Goal: Download file/media

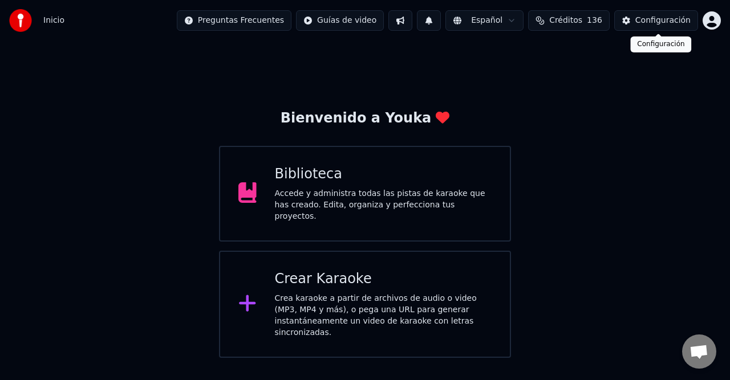
click at [707, 22] on html "Inicio Preguntas Frecuentes Guías de video Español Créditos 136 Configuración B…" at bounding box center [365, 179] width 730 height 358
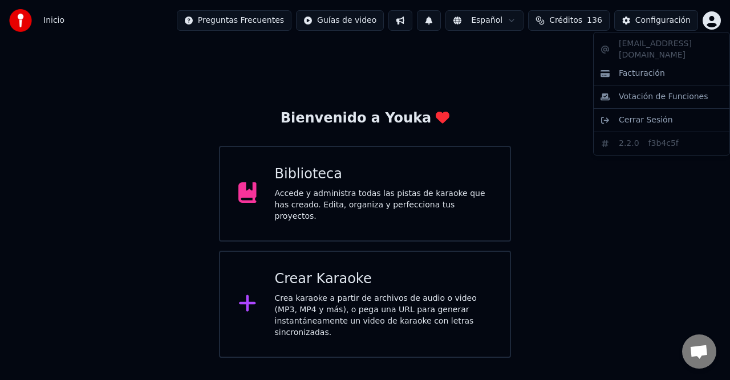
click at [678, 20] on html "Inicio Preguntas Frecuentes Guías de video Español Créditos 136 Configuración B…" at bounding box center [365, 179] width 730 height 358
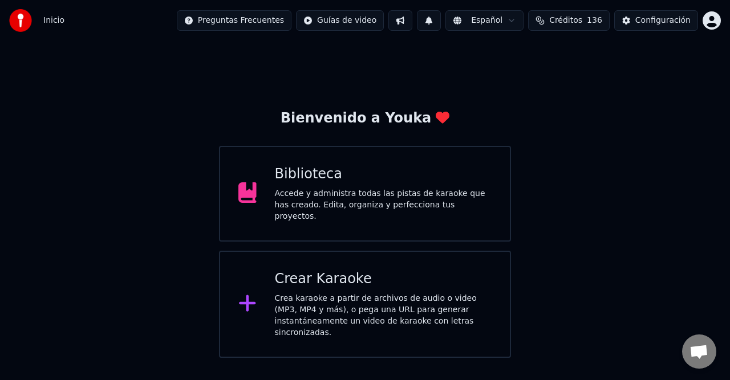
click at [678, 20] on div "Configuración" at bounding box center [662, 20] width 55 height 11
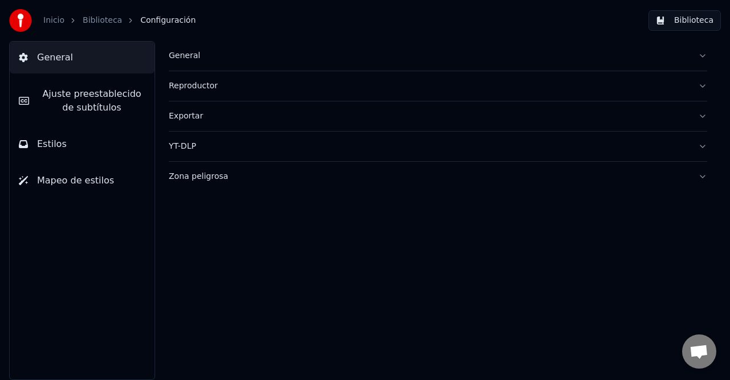
click at [131, 91] on span "Ajuste preestablecido de subtítulos" at bounding box center [91, 100] width 107 height 27
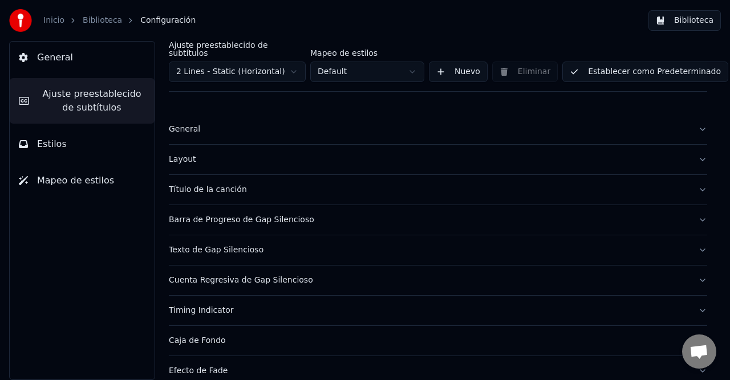
click at [183, 124] on div "General" at bounding box center [429, 129] width 520 height 11
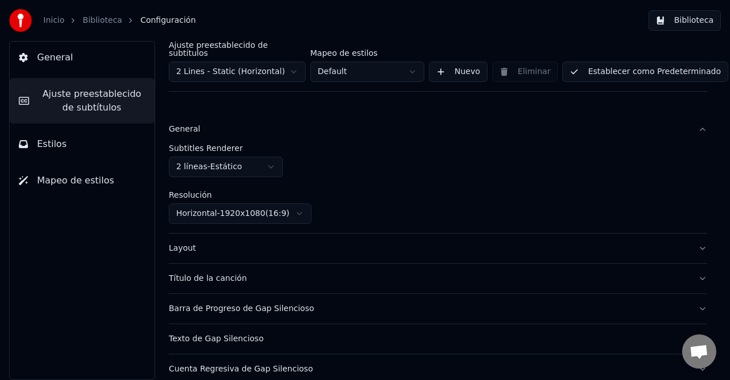
scroll to position [57, 0]
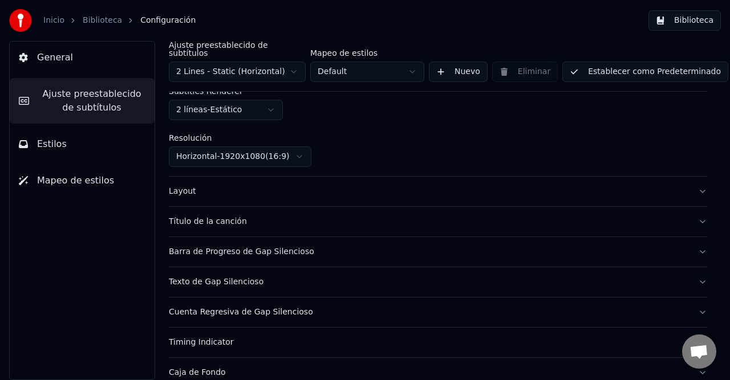
click at [191, 186] on div "Layout" at bounding box center [429, 191] width 520 height 11
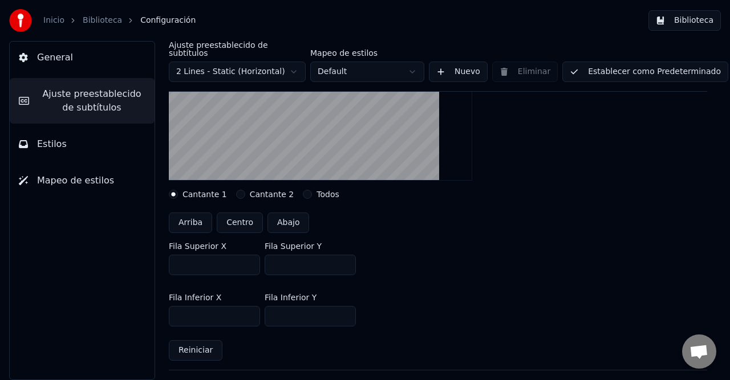
scroll to position [285, 0]
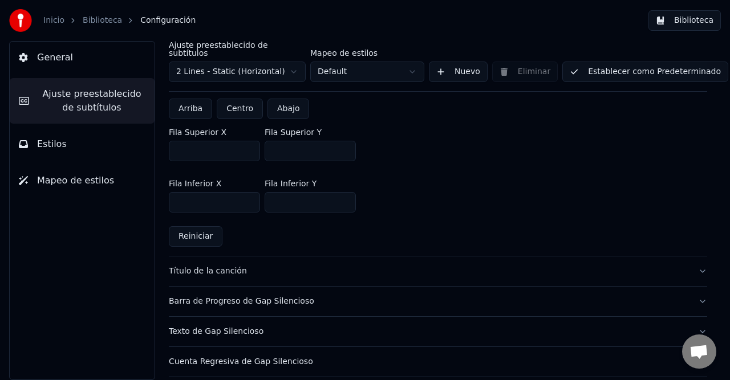
click at [189, 270] on button "Título de la canción" at bounding box center [438, 272] width 538 height 30
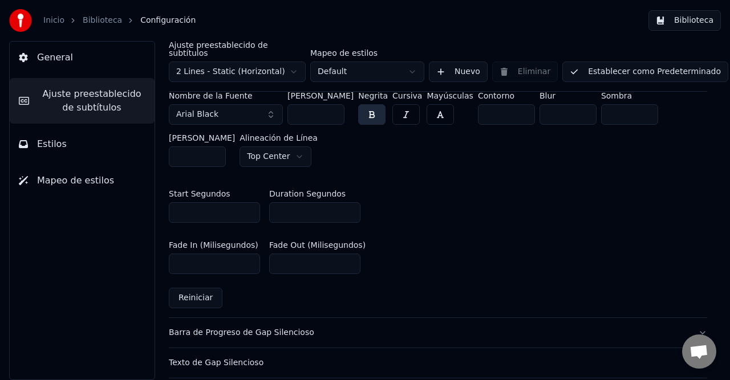
scroll to position [570, 0]
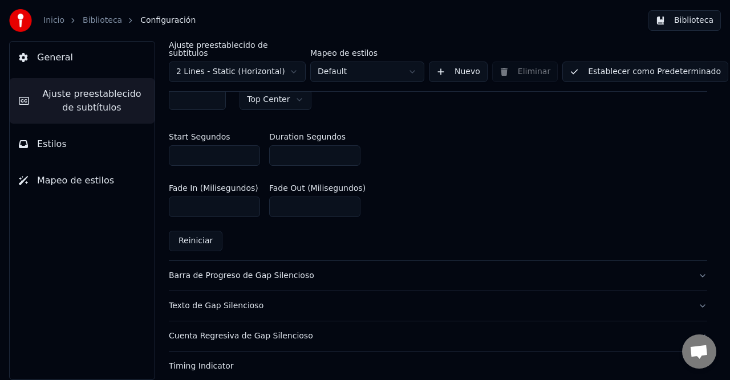
click at [203, 270] on div "Barra de Progreso de Gap Silencioso" at bounding box center [429, 275] width 520 height 11
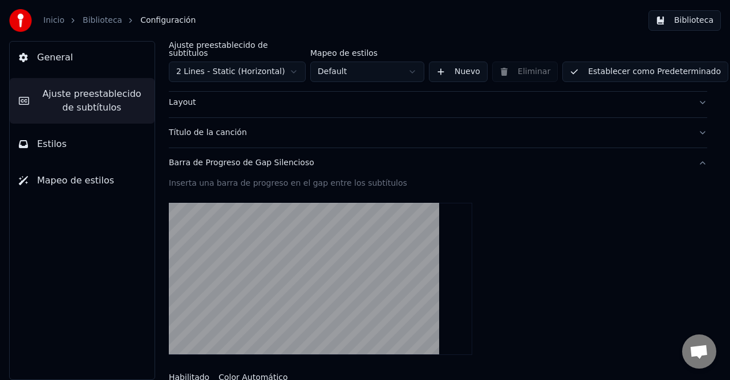
scroll to position [0, 0]
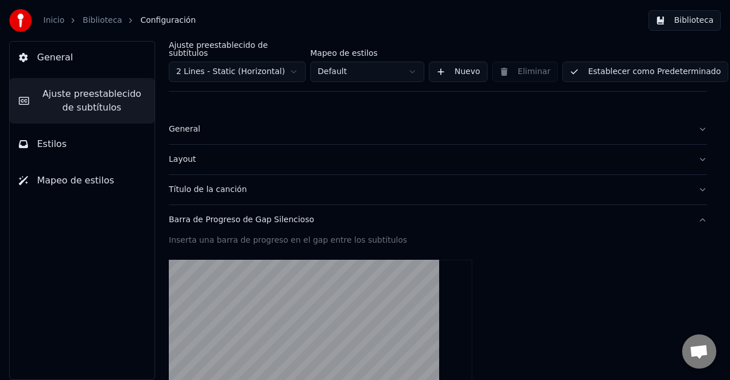
click at [185, 158] on button "Layout" at bounding box center [438, 160] width 538 height 30
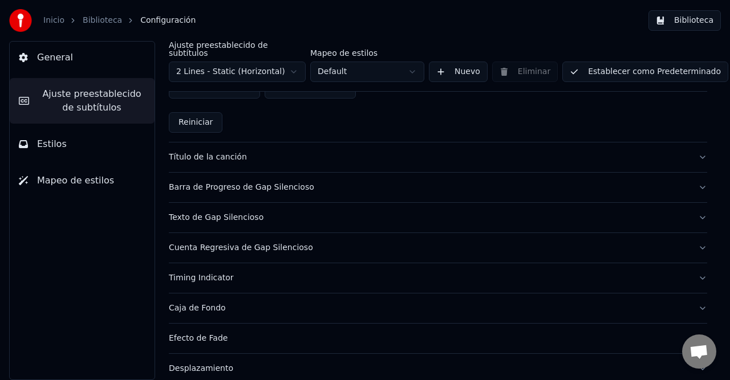
scroll to position [492, 0]
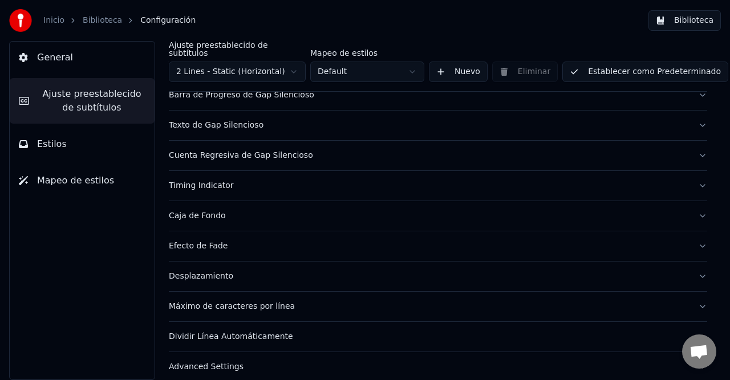
drag, startPoint x: 216, startPoint y: 301, endPoint x: 226, endPoint y: 301, distance: 10.9
click at [216, 301] on div "Máximo de caracteres por línea" at bounding box center [429, 306] width 520 height 11
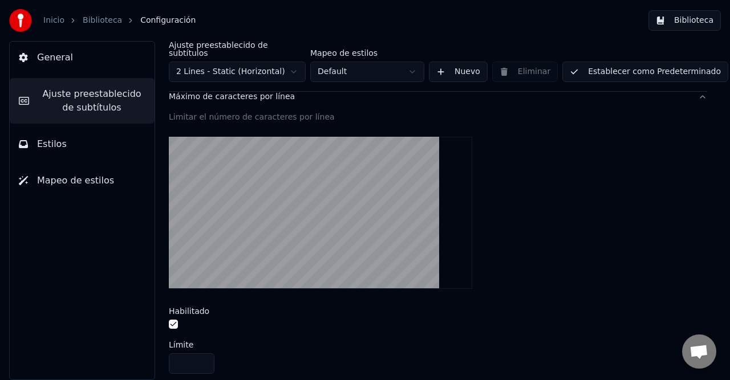
scroll to position [430, 0]
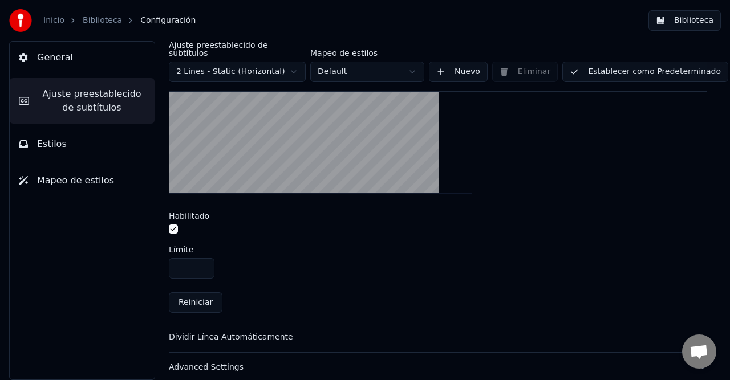
click at [228, 332] on div "Dividir Línea Automáticamente" at bounding box center [429, 337] width 520 height 11
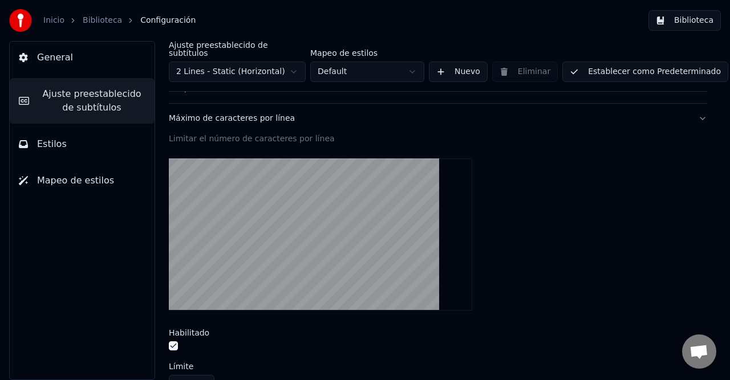
scroll to position [260, 0]
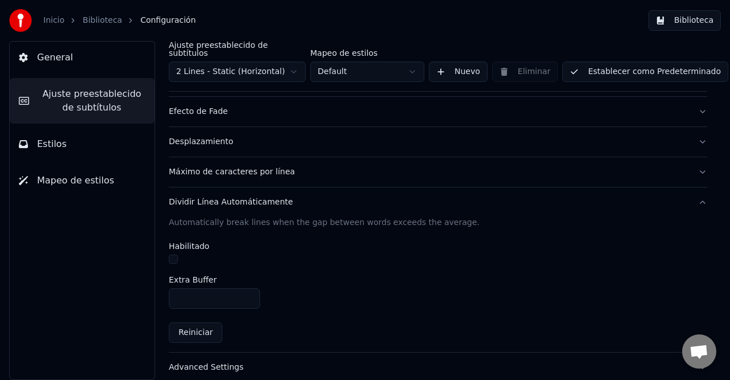
click at [192, 362] on div "Advanced Settings" at bounding box center [429, 367] width 520 height 11
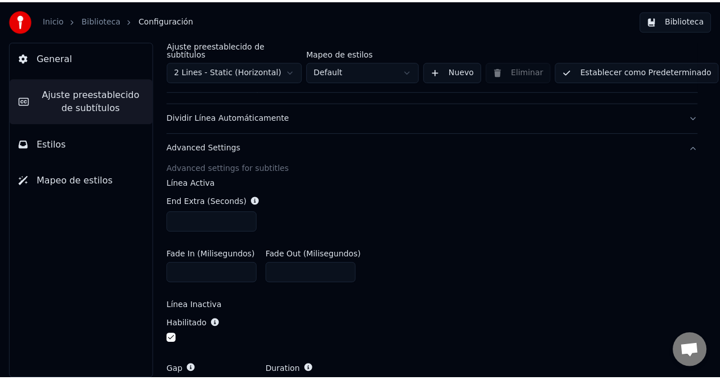
scroll to position [458, 0]
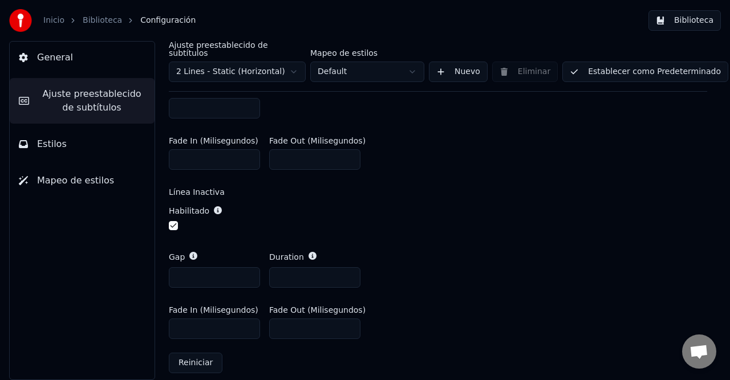
click at [69, 19] on icon "breadcrumb" at bounding box center [73, 21] width 8 height 8
click at [85, 17] on link "Biblioteca" at bounding box center [102, 20] width 39 height 11
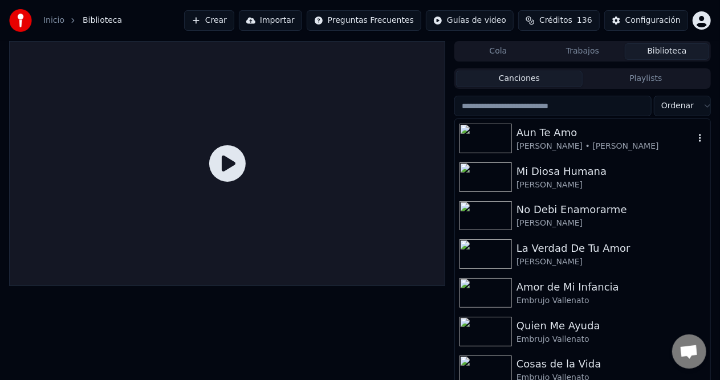
click at [581, 132] on div "Aun Te Amo" at bounding box center [606, 133] width 178 height 16
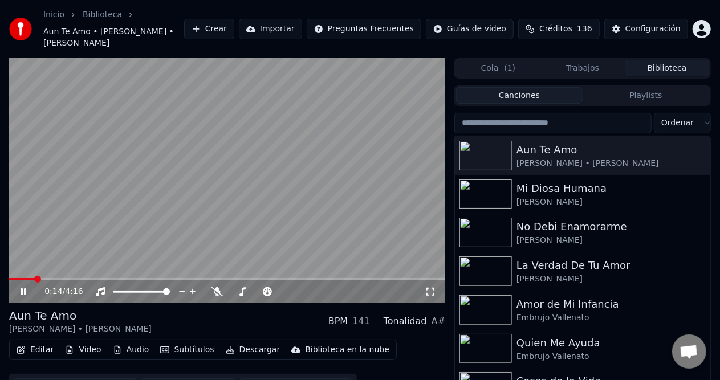
click at [197, 342] on button "Subtítulos" at bounding box center [187, 350] width 63 height 16
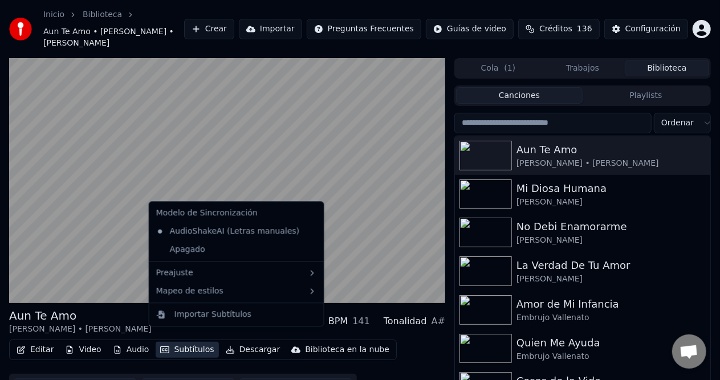
click at [104, 324] on div "Aun Te Amo [PERSON_NAME] • [PERSON_NAME] BPM 141 Tonalidad A# Editar Video Audi…" at bounding box center [227, 356] width 436 height 96
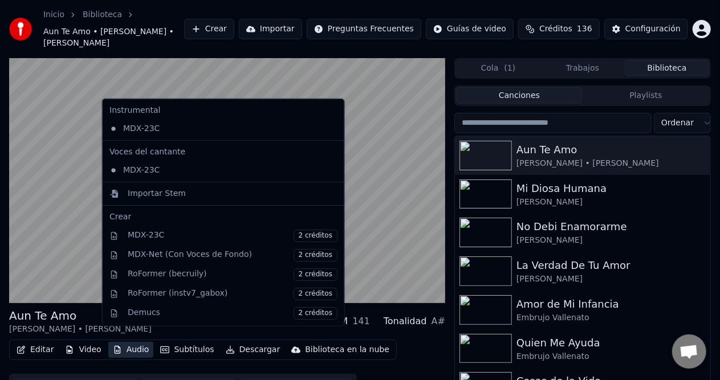
click at [143, 342] on button "Audio" at bounding box center [131, 350] width 46 height 16
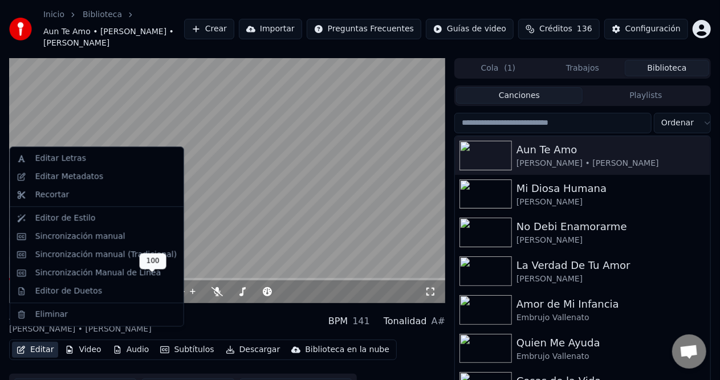
click at [186, 286] on icon at bounding box center [182, 291] width 11 height 11
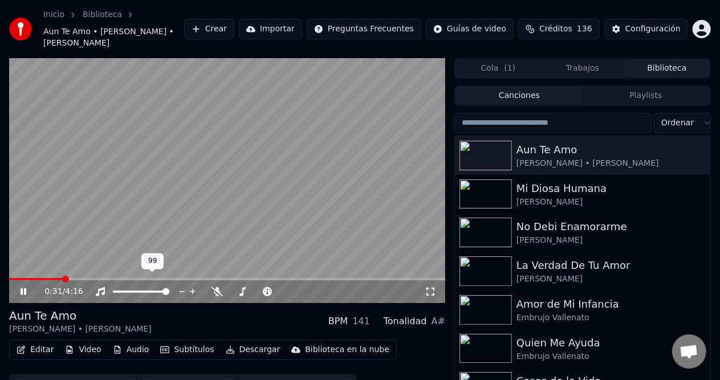
click at [194, 286] on icon at bounding box center [193, 291] width 11 height 11
click at [313, 286] on icon at bounding box center [310, 291] width 11 height 11
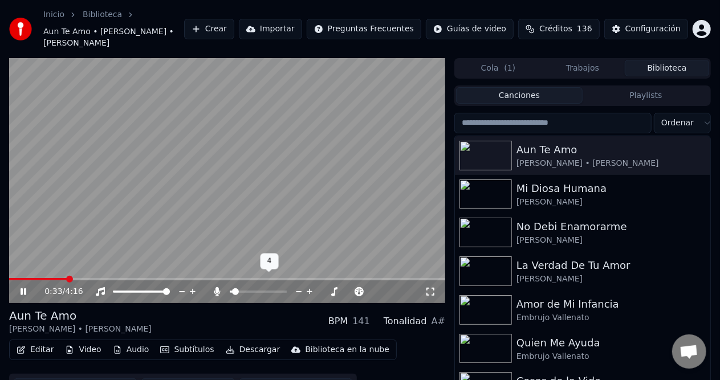
click at [313, 286] on icon at bounding box center [310, 291] width 11 height 11
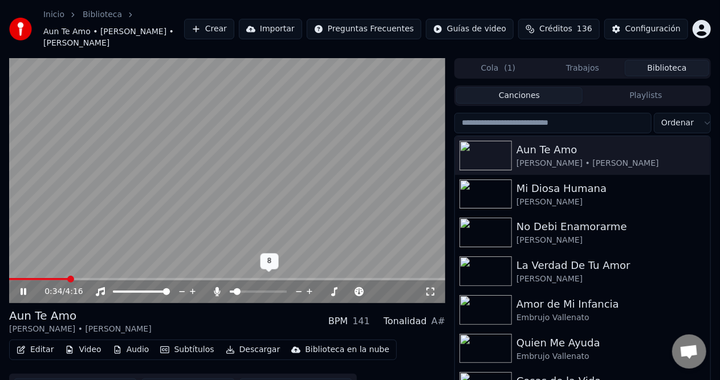
click at [313, 286] on icon at bounding box center [310, 291] width 11 height 11
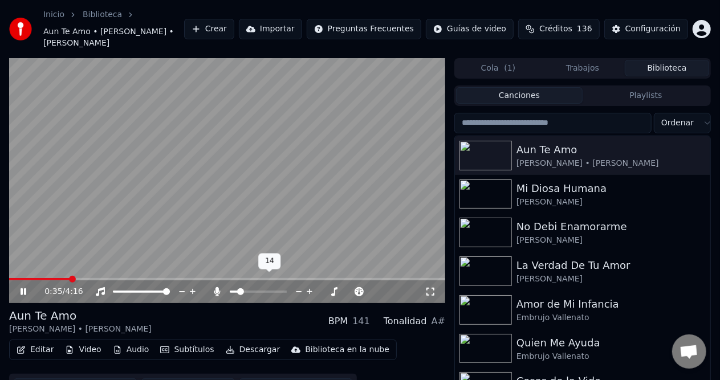
click at [313, 286] on icon at bounding box center [310, 291] width 11 height 11
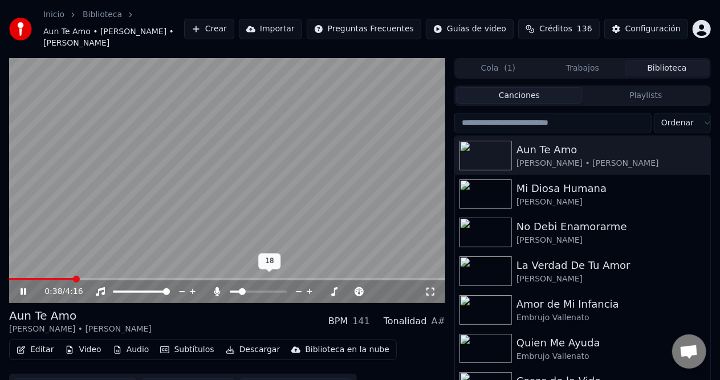
click at [313, 286] on icon at bounding box center [310, 291] width 11 height 11
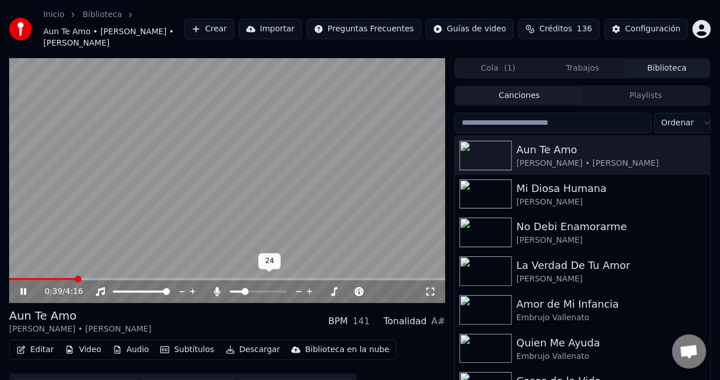
click at [313, 286] on icon at bounding box center [310, 291] width 11 height 11
click at [298, 286] on icon at bounding box center [299, 291] width 11 height 11
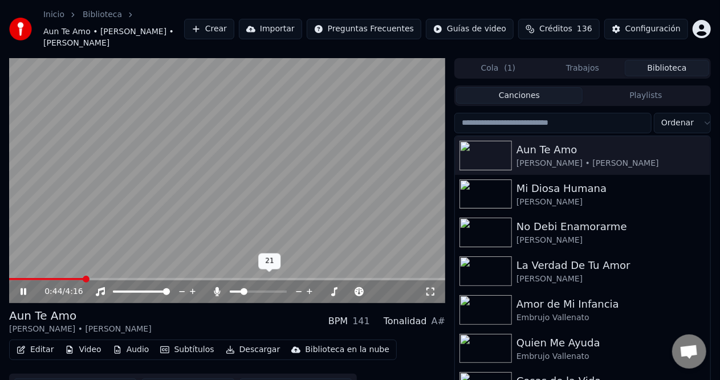
click at [298, 286] on icon at bounding box center [299, 291] width 11 height 11
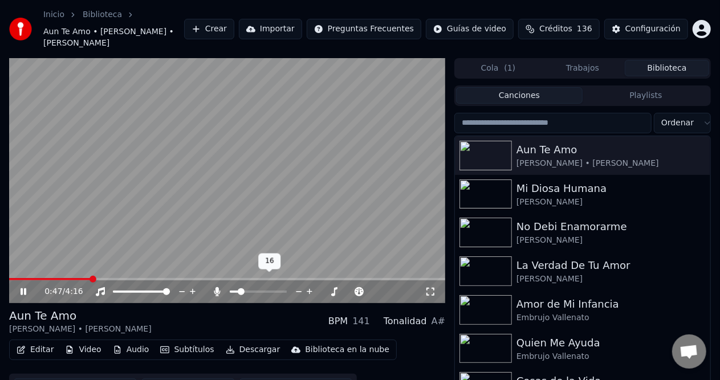
click at [298, 286] on icon at bounding box center [299, 291] width 11 height 11
click at [337, 289] on span at bounding box center [333, 292] width 7 height 7
click at [307, 289] on span at bounding box center [307, 292] width 7 height 7
click at [309, 289] on span at bounding box center [308, 292] width 7 height 7
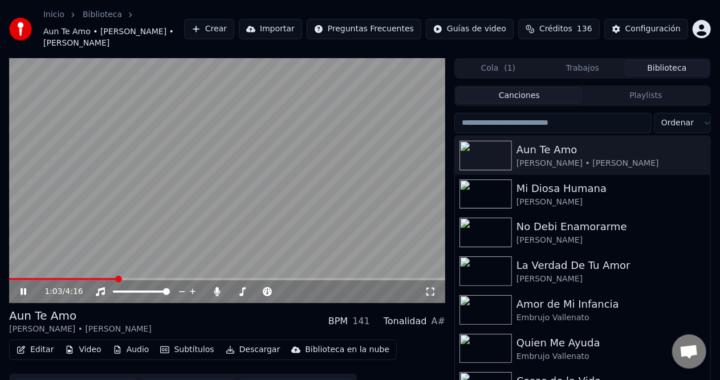
click at [306, 308] on div "Aun Te Amo [PERSON_NAME] • [PERSON_NAME] BPM 141 Tonalidad A#" at bounding box center [227, 321] width 436 height 27
click at [308, 289] on span at bounding box center [304, 292] width 7 height 7
drag, startPoint x: 305, startPoint y: 282, endPoint x: 294, endPoint y: 281, distance: 10.3
click at [292, 286] on div at bounding box center [319, 291] width 92 height 11
click at [305, 289] on span at bounding box center [308, 292] width 7 height 7
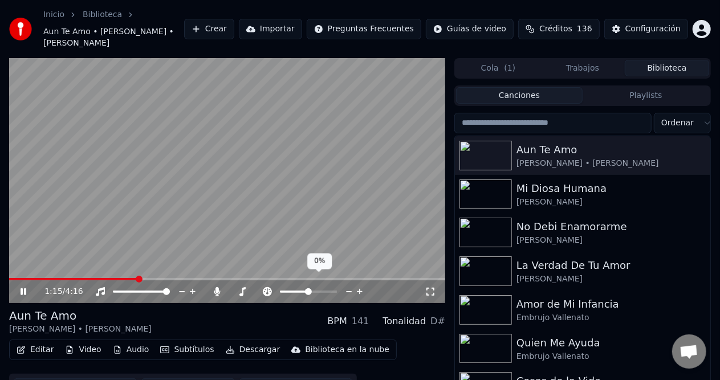
click at [309, 289] on span at bounding box center [308, 292] width 7 height 7
click at [246, 287] on icon at bounding box center [242, 291] width 11 height 9
click at [237, 290] on div "1:19 / 4:16" at bounding box center [227, 292] width 436 height 23
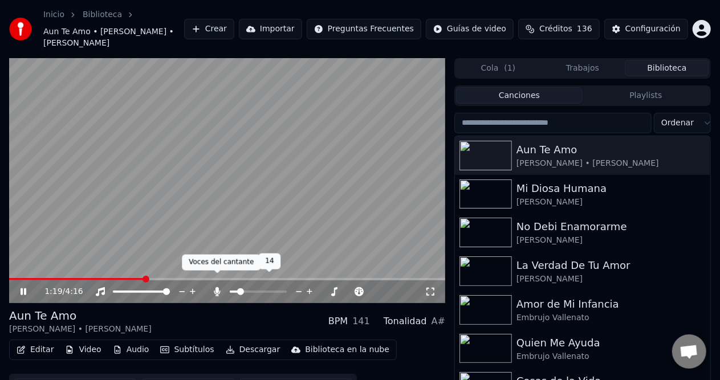
click at [217, 287] on icon at bounding box center [217, 291] width 6 height 9
click at [287, 291] on span at bounding box center [258, 292] width 57 height 2
click at [281, 289] on div "1:22 / 4:16" at bounding box center [227, 292] width 436 height 23
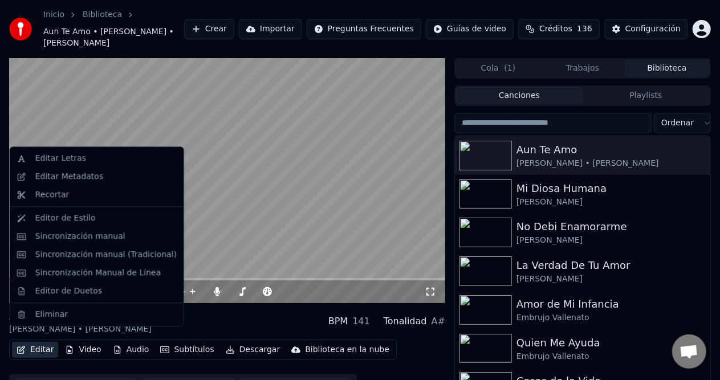
click at [40, 343] on button "Editar" at bounding box center [35, 350] width 46 height 16
click at [102, 218] on div "Editor de Estilo" at bounding box center [105, 218] width 141 height 11
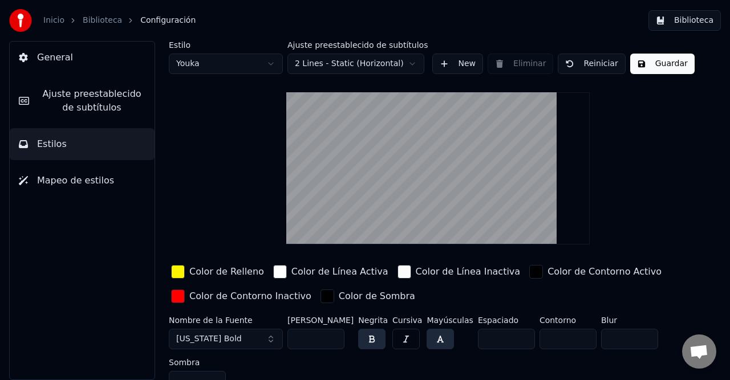
click at [92, 26] on link "Biblioteca" at bounding box center [102, 20] width 39 height 11
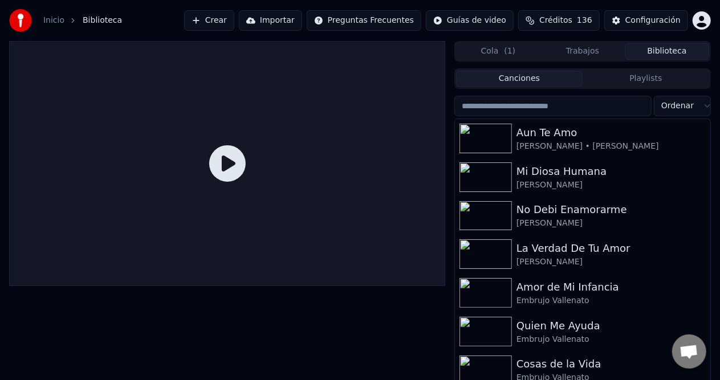
click at [660, 80] on button "Playlists" at bounding box center [646, 79] width 127 height 17
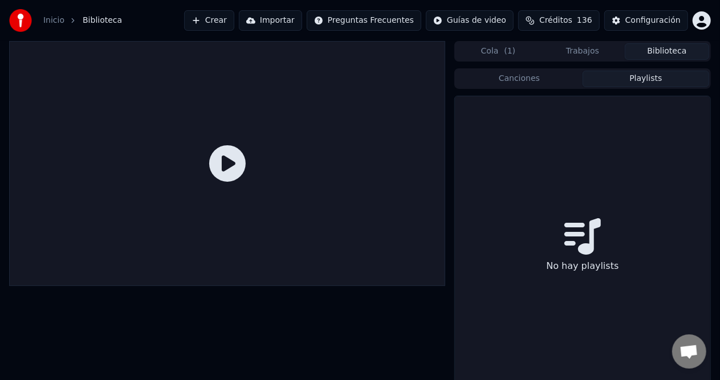
click at [591, 49] on button "Trabajos" at bounding box center [583, 51] width 84 height 17
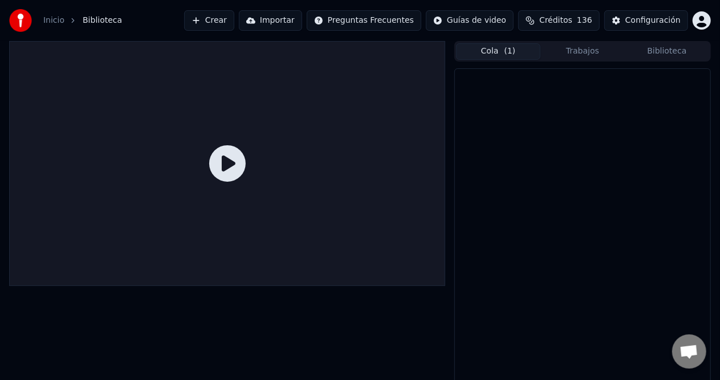
click at [516, 47] on button "Cola ( 1 )" at bounding box center [498, 51] width 84 height 17
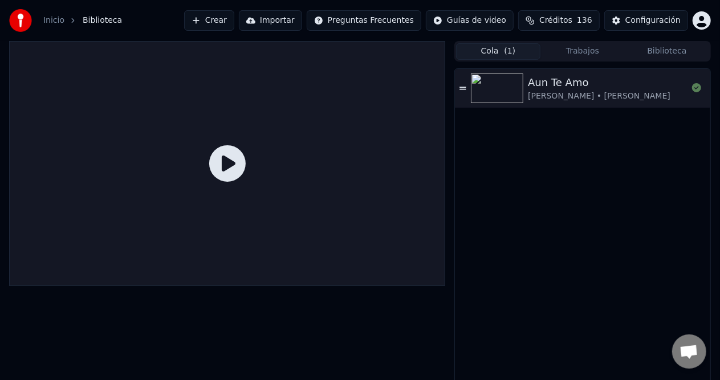
click at [665, 51] on button "Biblioteca" at bounding box center [667, 51] width 84 height 17
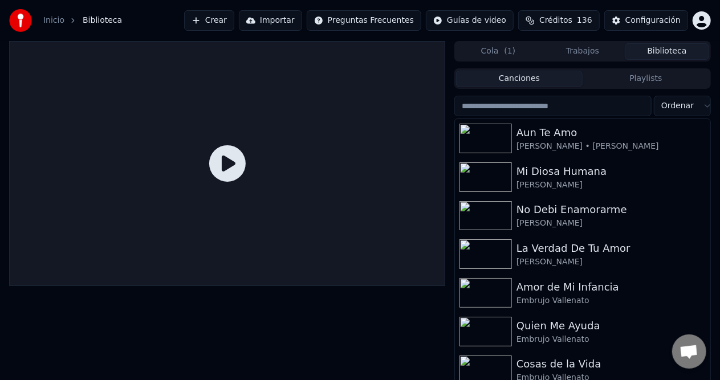
click at [654, 17] on div "Configuración" at bounding box center [653, 20] width 55 height 11
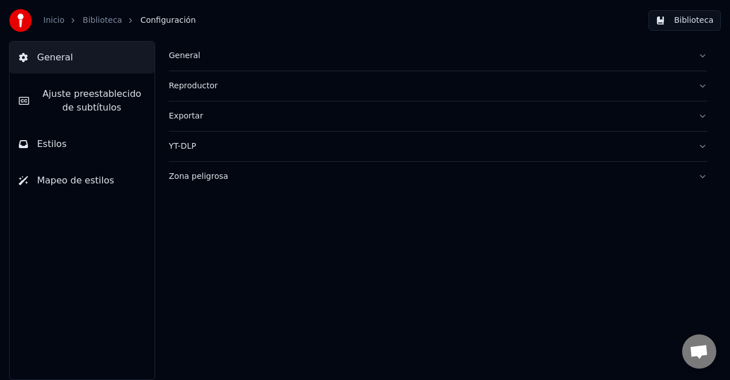
click at [200, 181] on button "Zona peligrosa" at bounding box center [438, 177] width 538 height 30
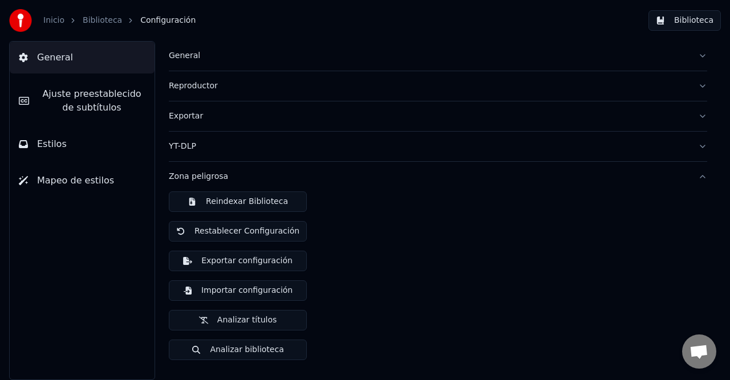
click at [250, 209] on button "Reindexar Biblioteca" at bounding box center [238, 202] width 138 height 21
click at [699, 15] on button "Biblioteca" at bounding box center [685, 20] width 72 height 21
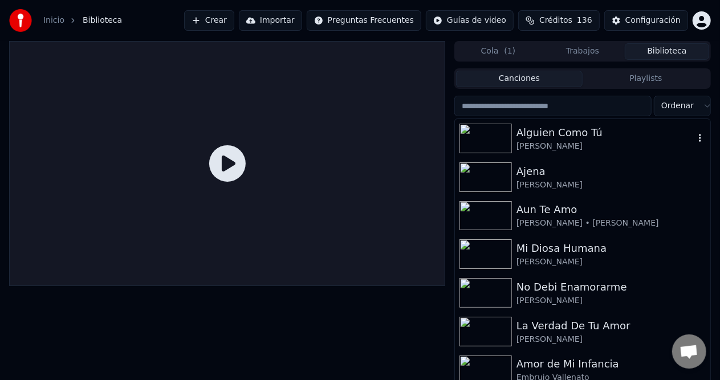
click at [546, 141] on div "[PERSON_NAME]" at bounding box center [606, 146] width 178 height 11
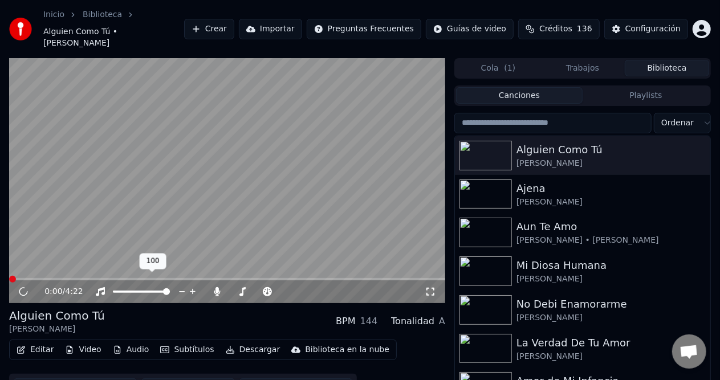
click at [95, 278] on span at bounding box center [227, 279] width 436 height 2
click at [26, 289] on icon at bounding box center [24, 292] width 6 height 7
click at [242, 342] on button "Descargar" at bounding box center [253, 350] width 64 height 16
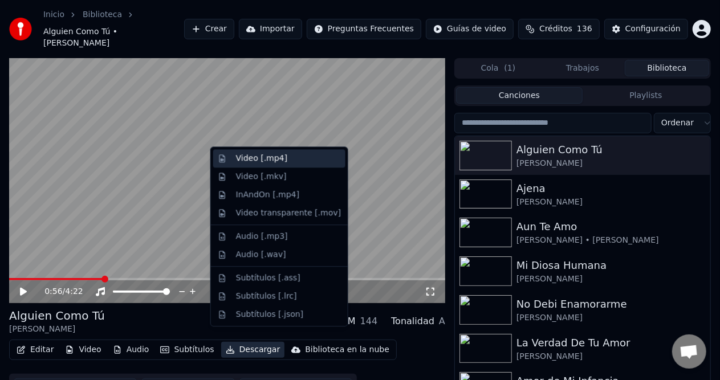
click at [270, 161] on div "Video [.mp4]" at bounding box center [261, 158] width 51 height 11
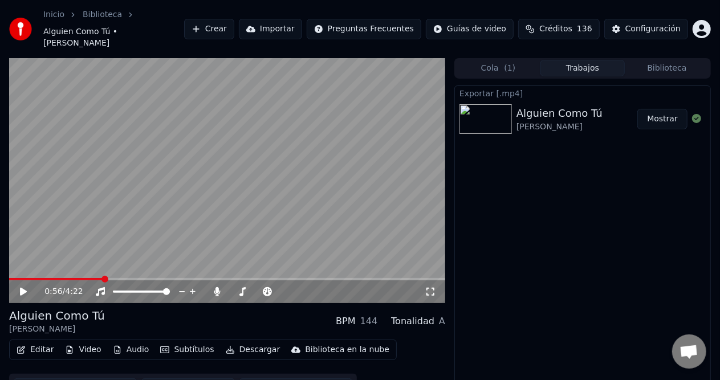
click at [657, 109] on button "Mostrar" at bounding box center [663, 119] width 50 height 21
click at [660, 60] on button "Biblioteca" at bounding box center [667, 68] width 84 height 17
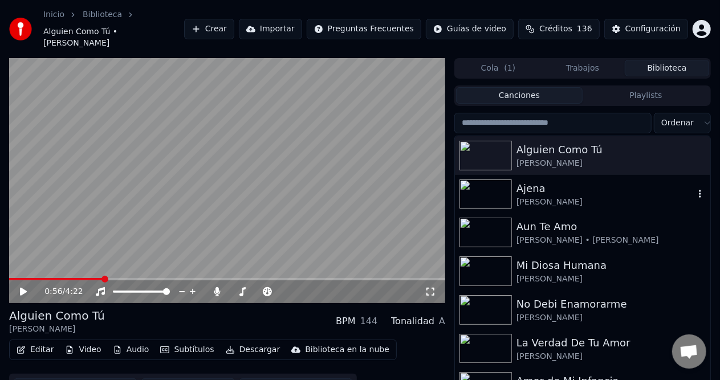
click at [560, 182] on div "Ajena" at bounding box center [606, 189] width 178 height 16
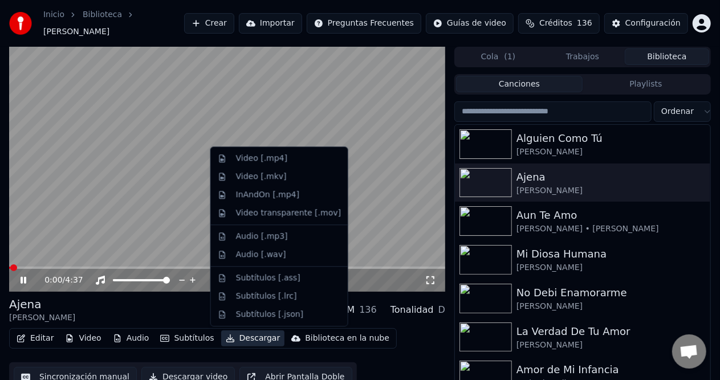
click at [240, 341] on button "Descargar" at bounding box center [253, 339] width 64 height 16
click at [266, 160] on div "Video [.mp4]" at bounding box center [261, 158] width 51 height 11
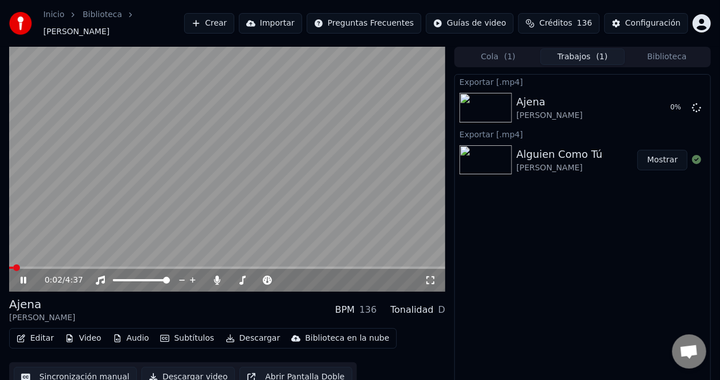
click at [21, 282] on icon at bounding box center [24, 280] width 6 height 7
click at [658, 110] on button "Mostrar" at bounding box center [663, 108] width 50 height 21
